Goal: Check status

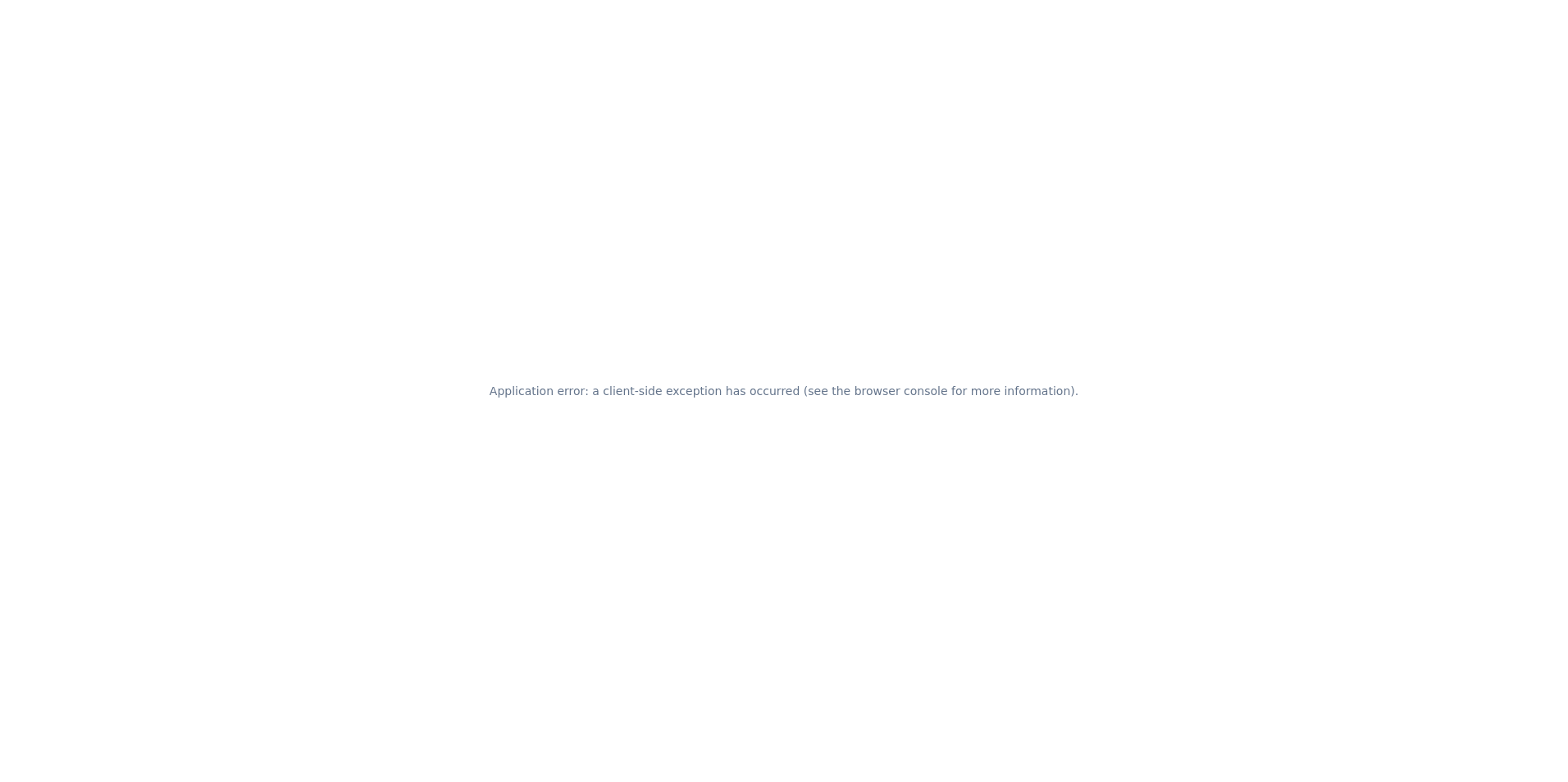
click at [324, 300] on div "Application error: a client-side exception has occurred (see the browser consol…" at bounding box center [784, 391] width 1568 height 782
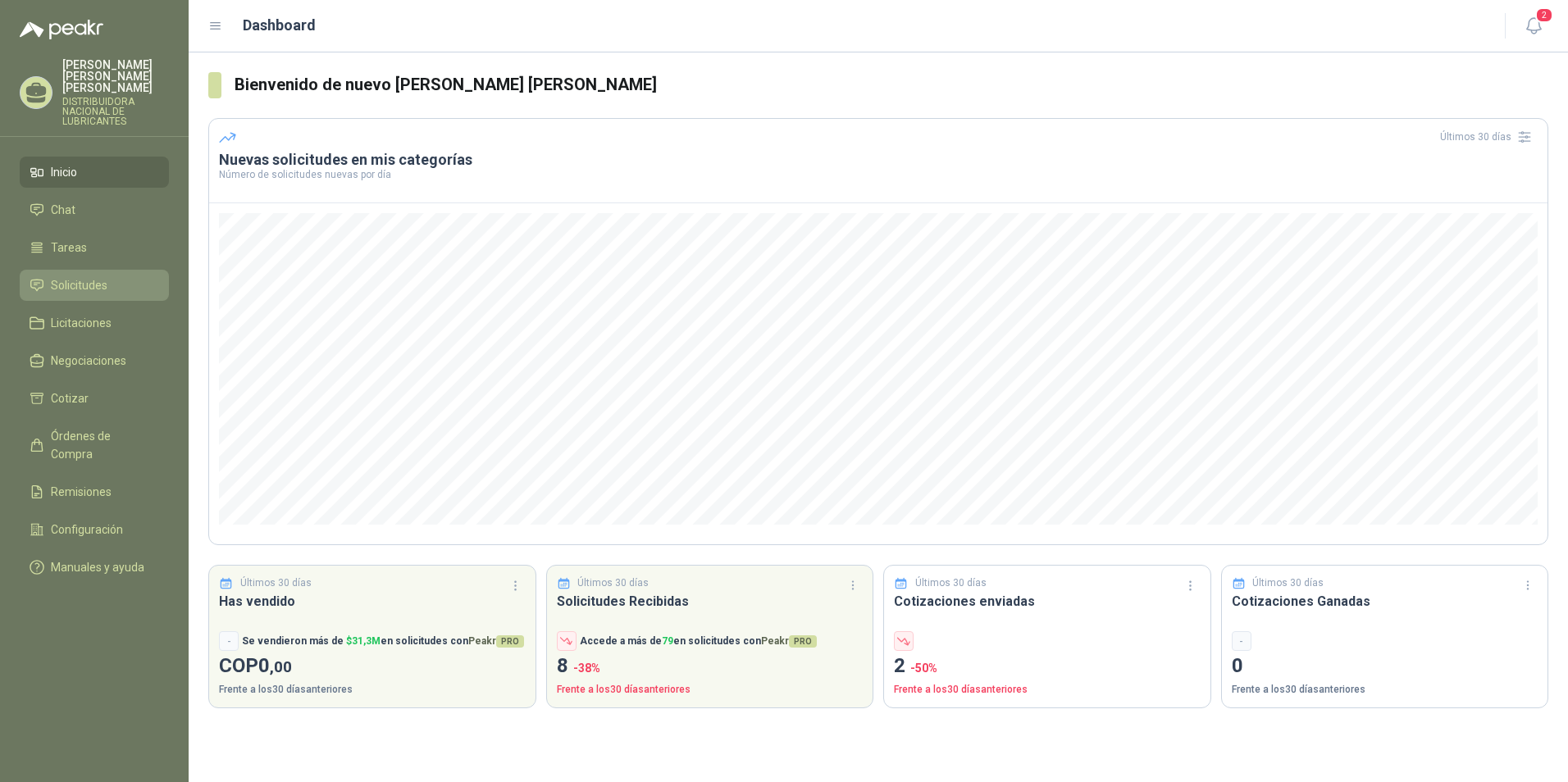
click at [103, 276] on span "Solicitudes" at bounding box center [79, 284] width 57 height 18
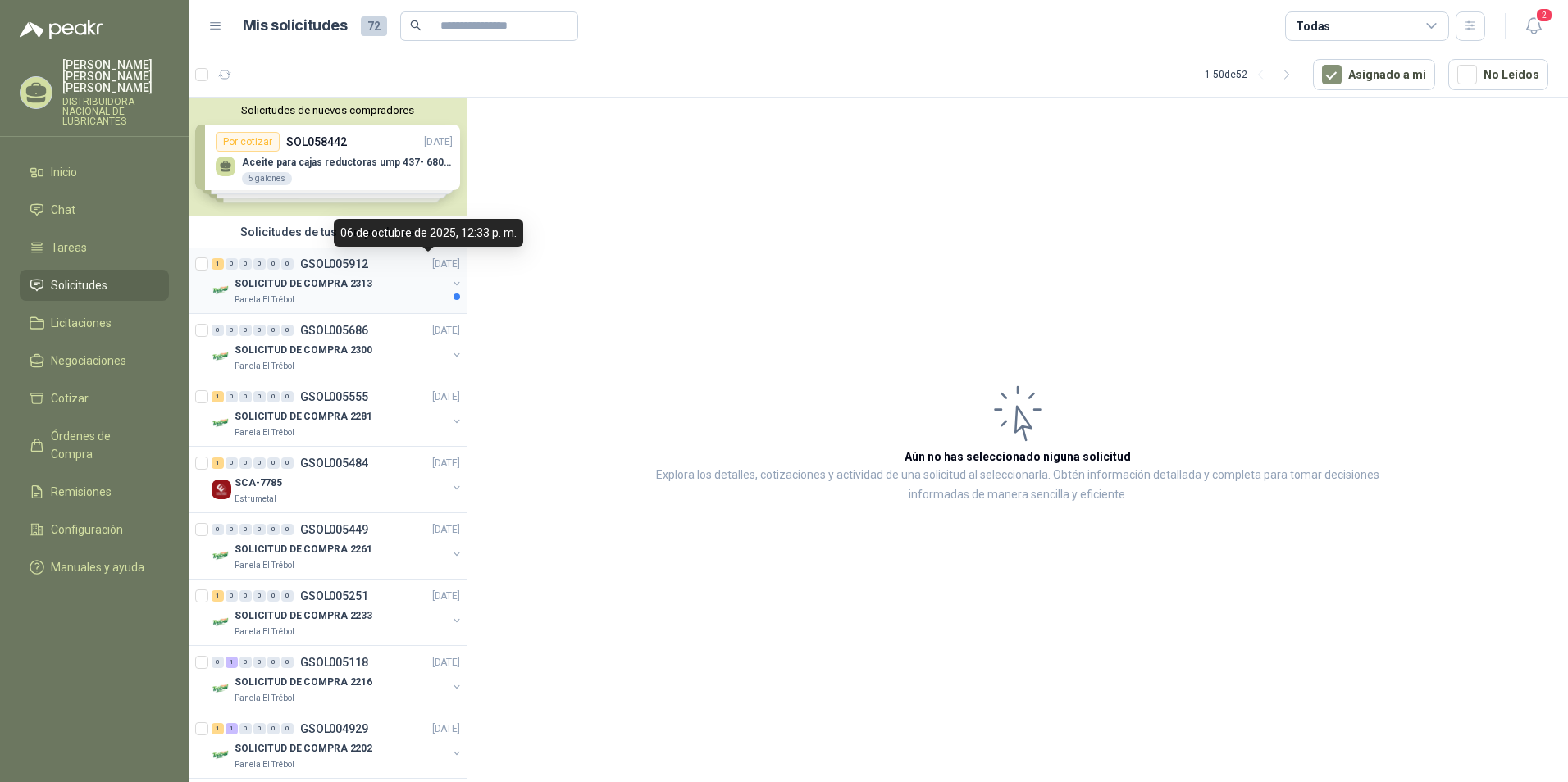
click at [433, 269] on p "[DATE]" at bounding box center [447, 264] width 28 height 16
